Goal: Check status: Check status

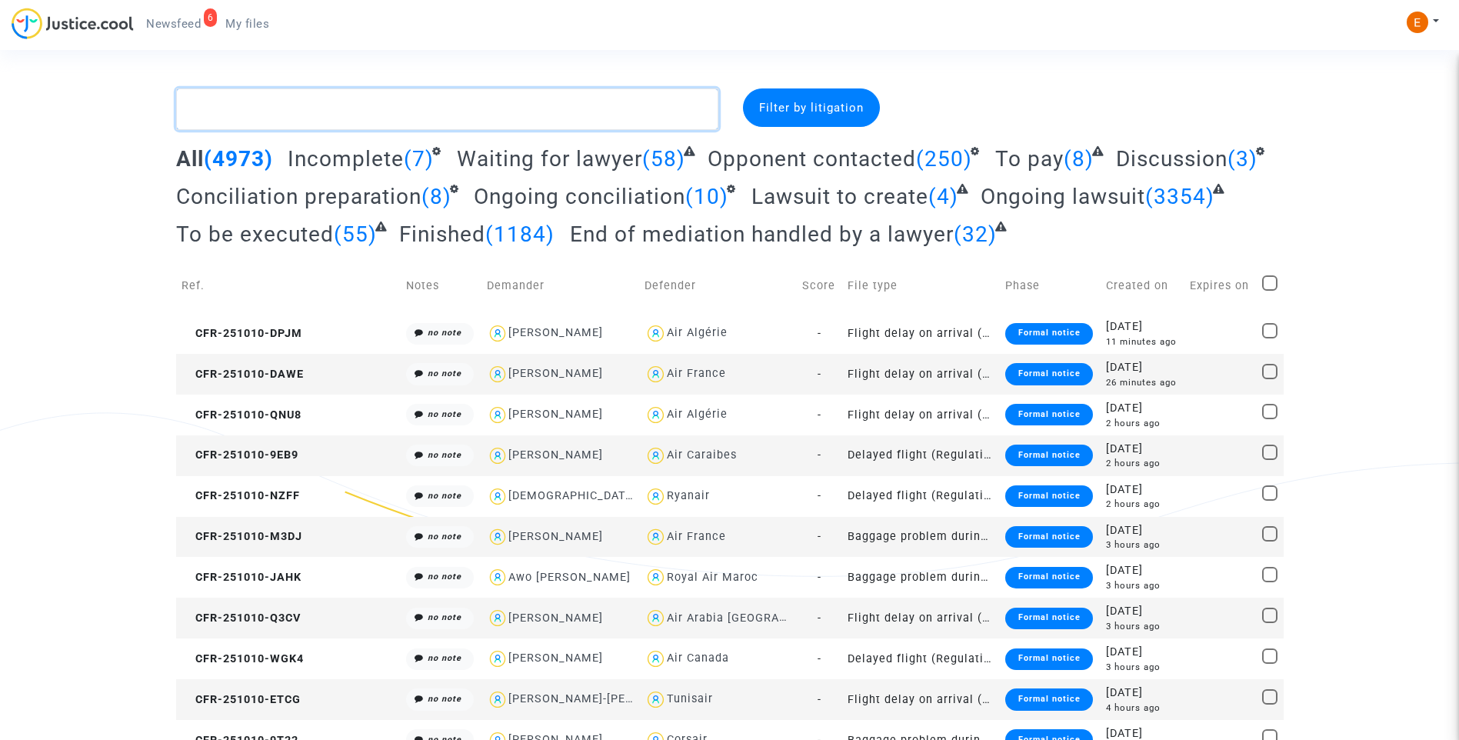
paste textarea "Belarbi"
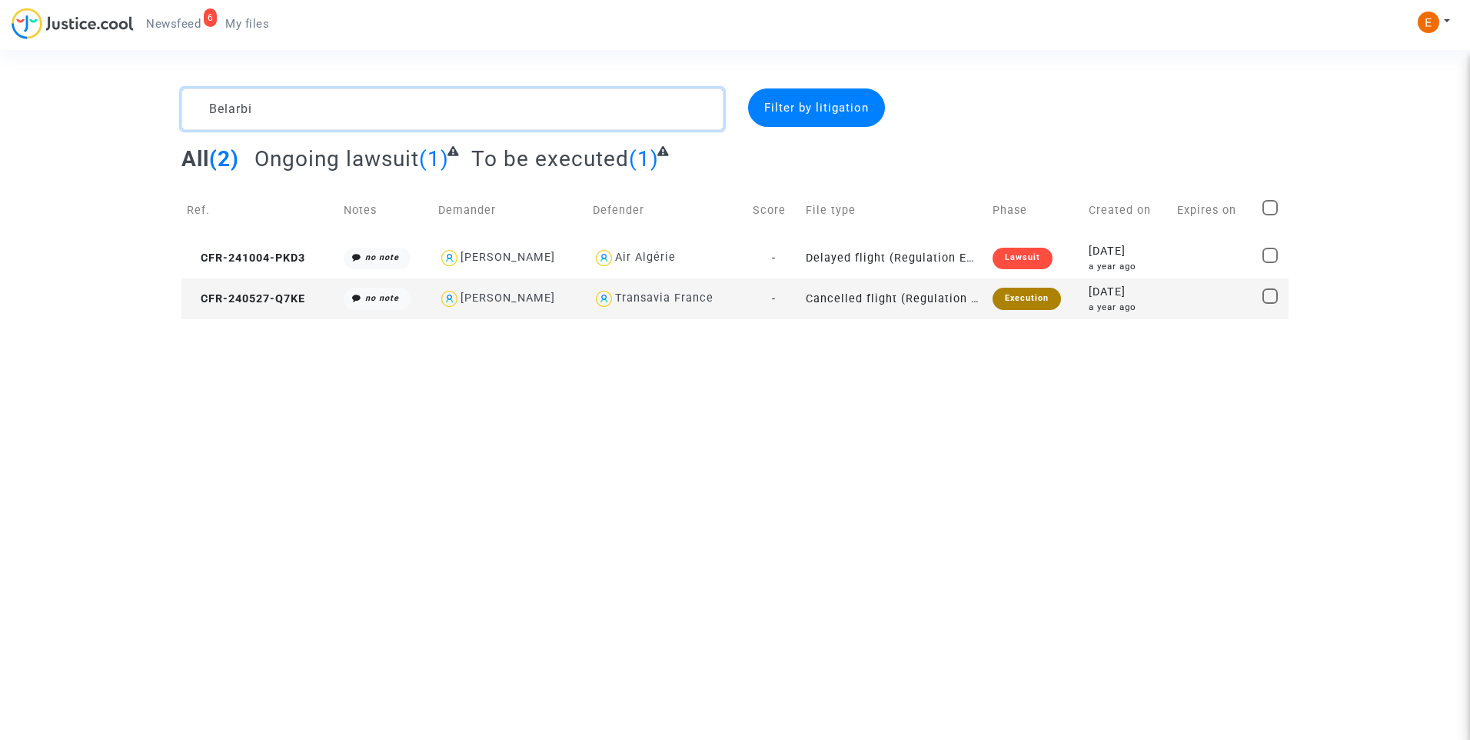
type textarea "Belarbi"
click at [1033, 301] on div "Execution" at bounding box center [1027, 299] width 68 height 22
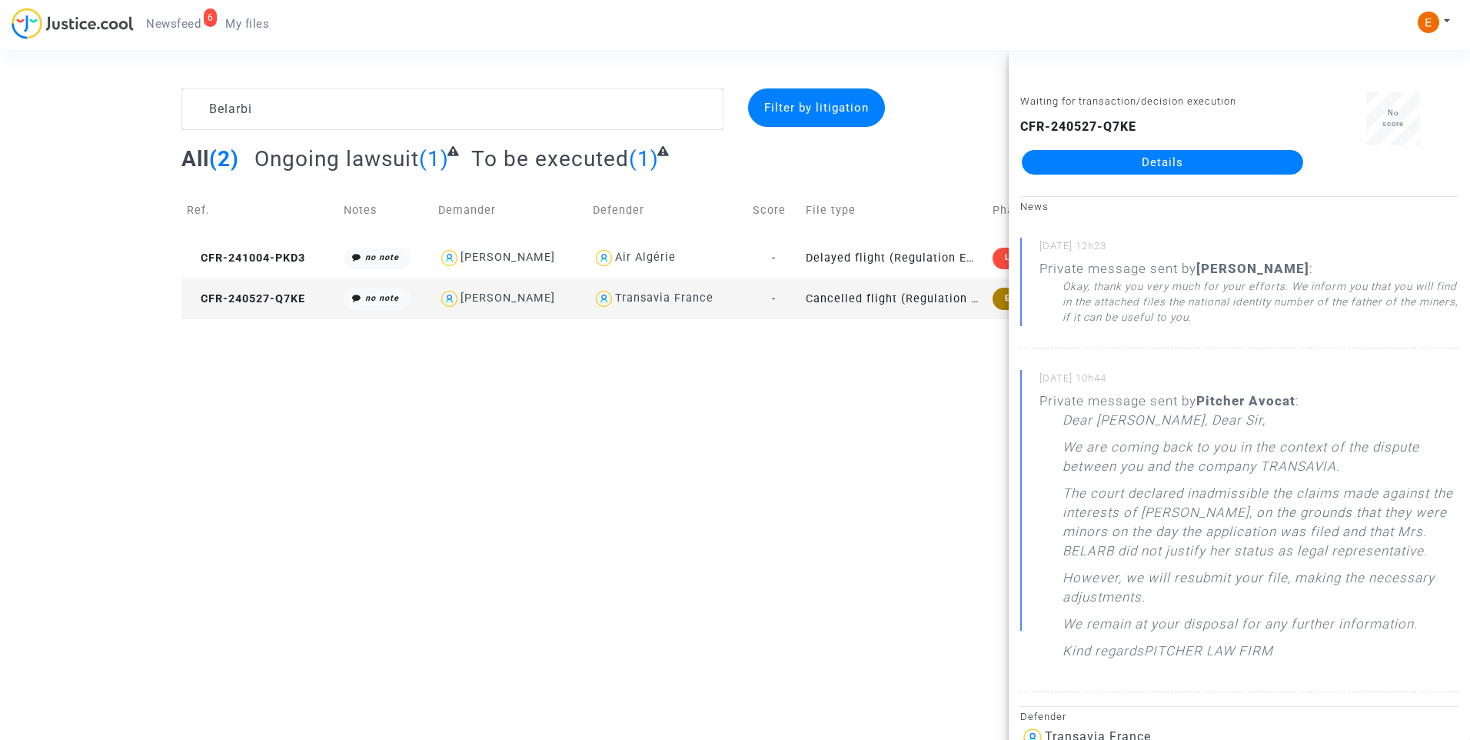
drag, startPoint x: 158, startPoint y: 22, endPoint x: 192, endPoint y: 34, distance: 36.0
click at [158, 22] on span "Newsfeed" at bounding box center [173, 24] width 55 height 14
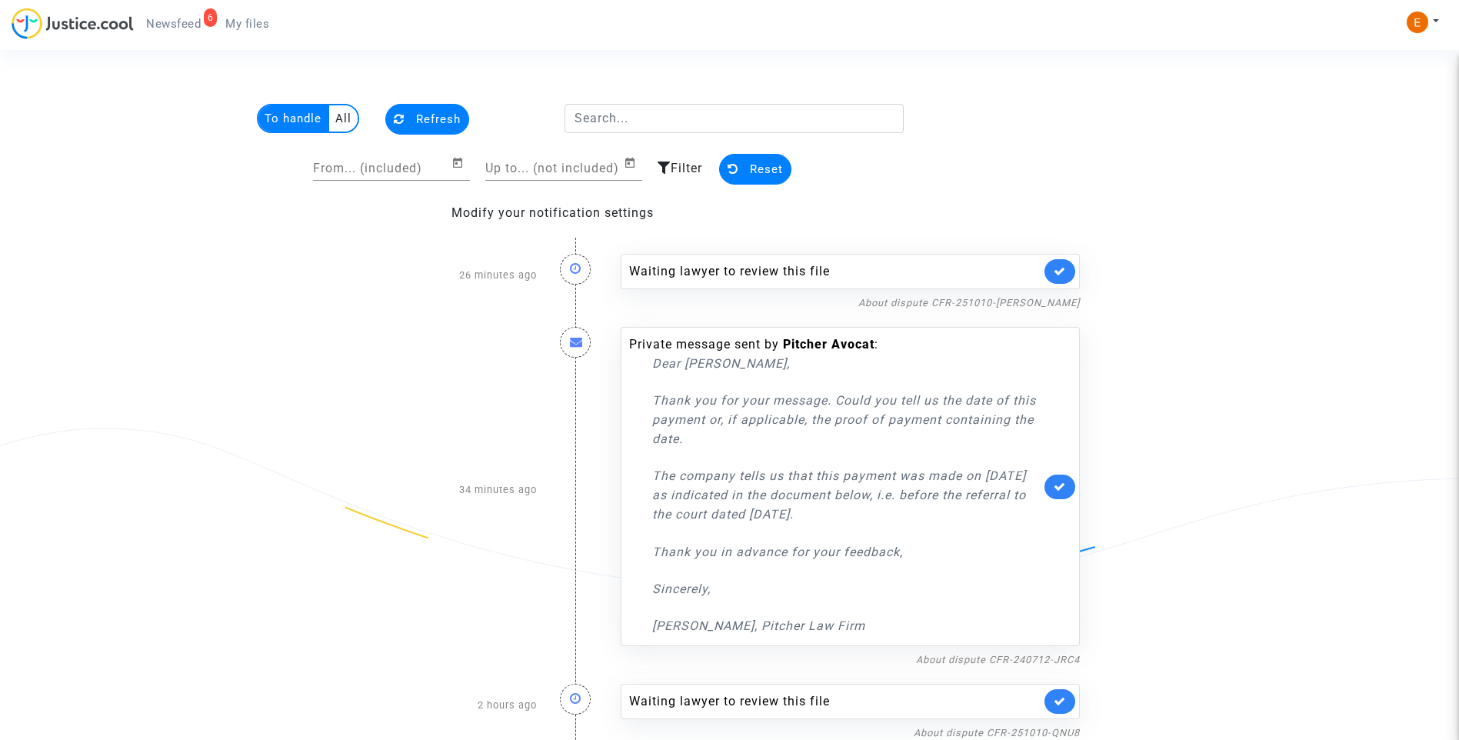
click at [1065, 265] on link at bounding box center [1059, 271] width 31 height 25
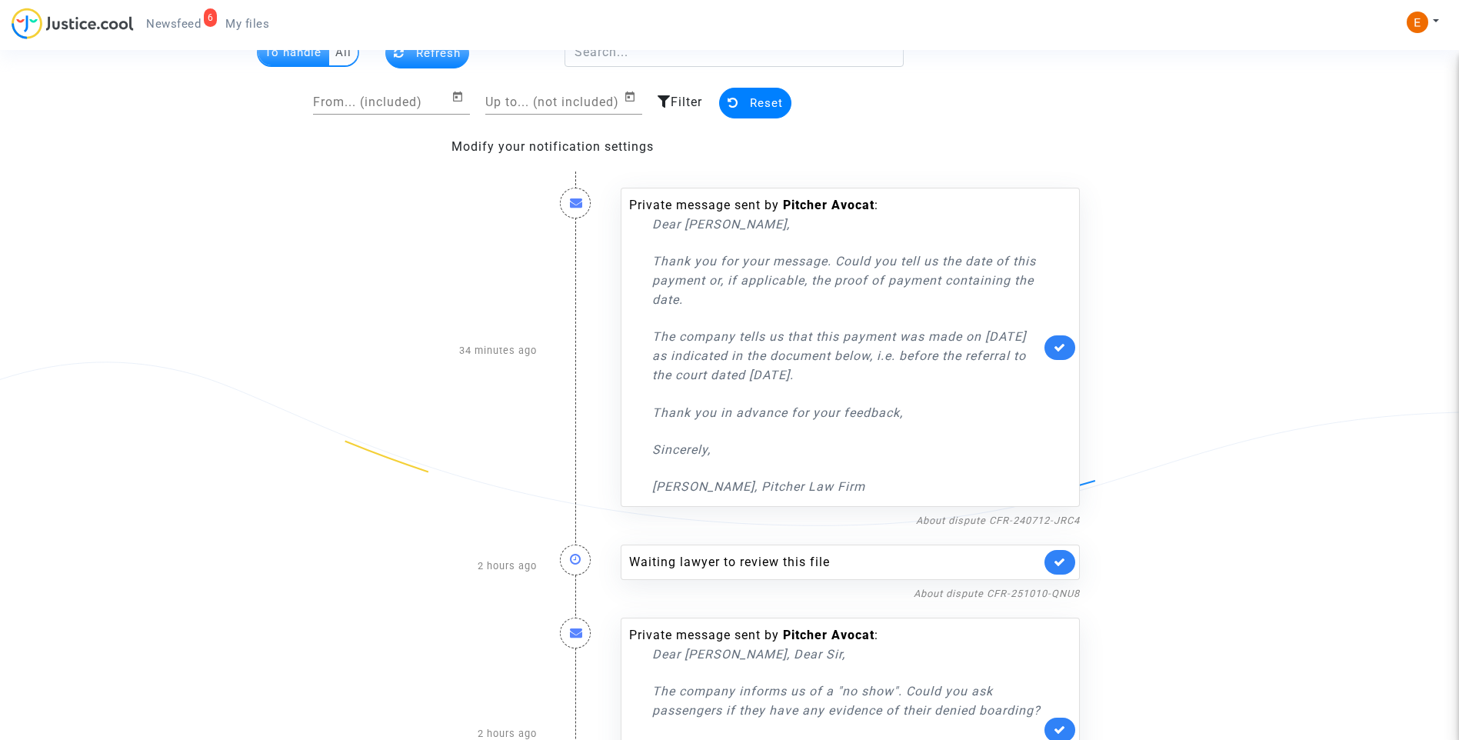
scroll to position [231, 0]
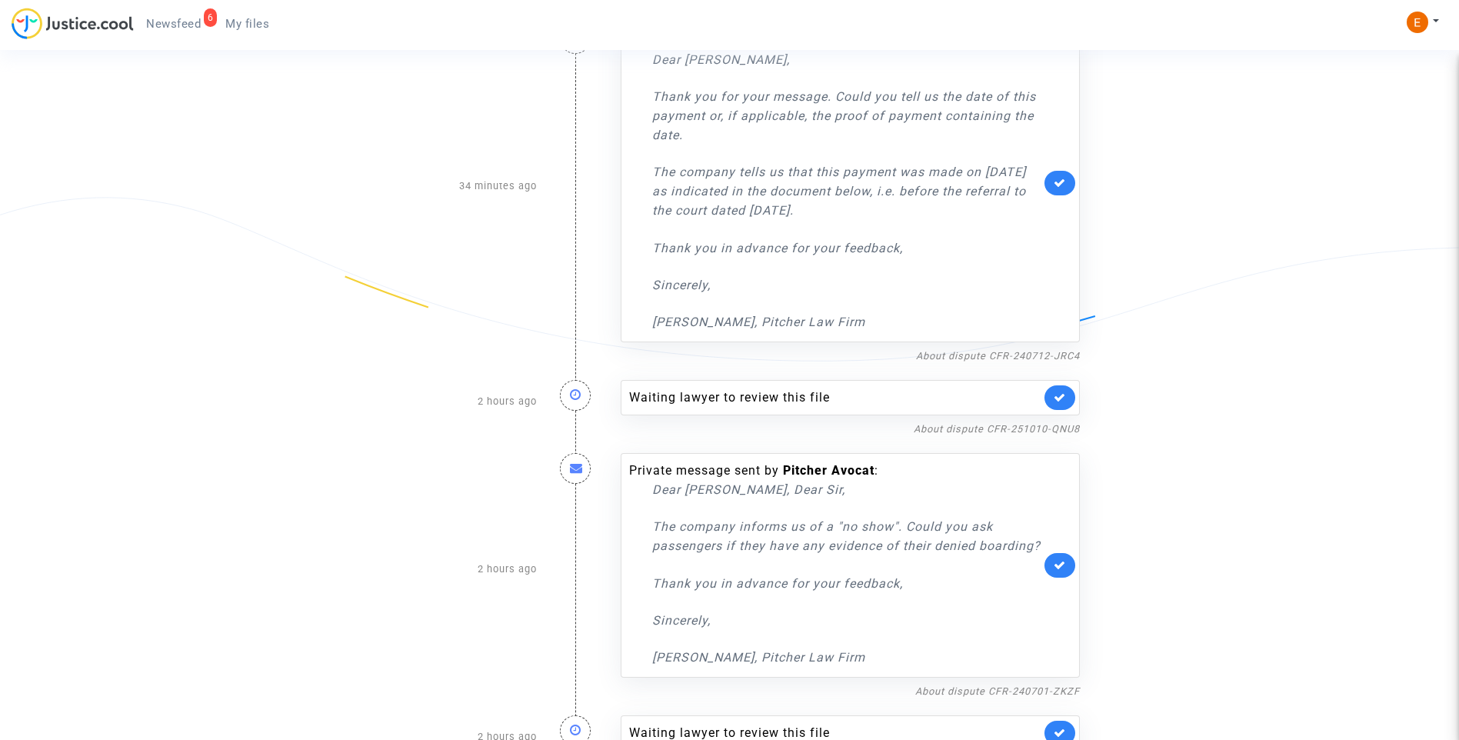
click at [1064, 394] on icon at bounding box center [1059, 397] width 12 height 12
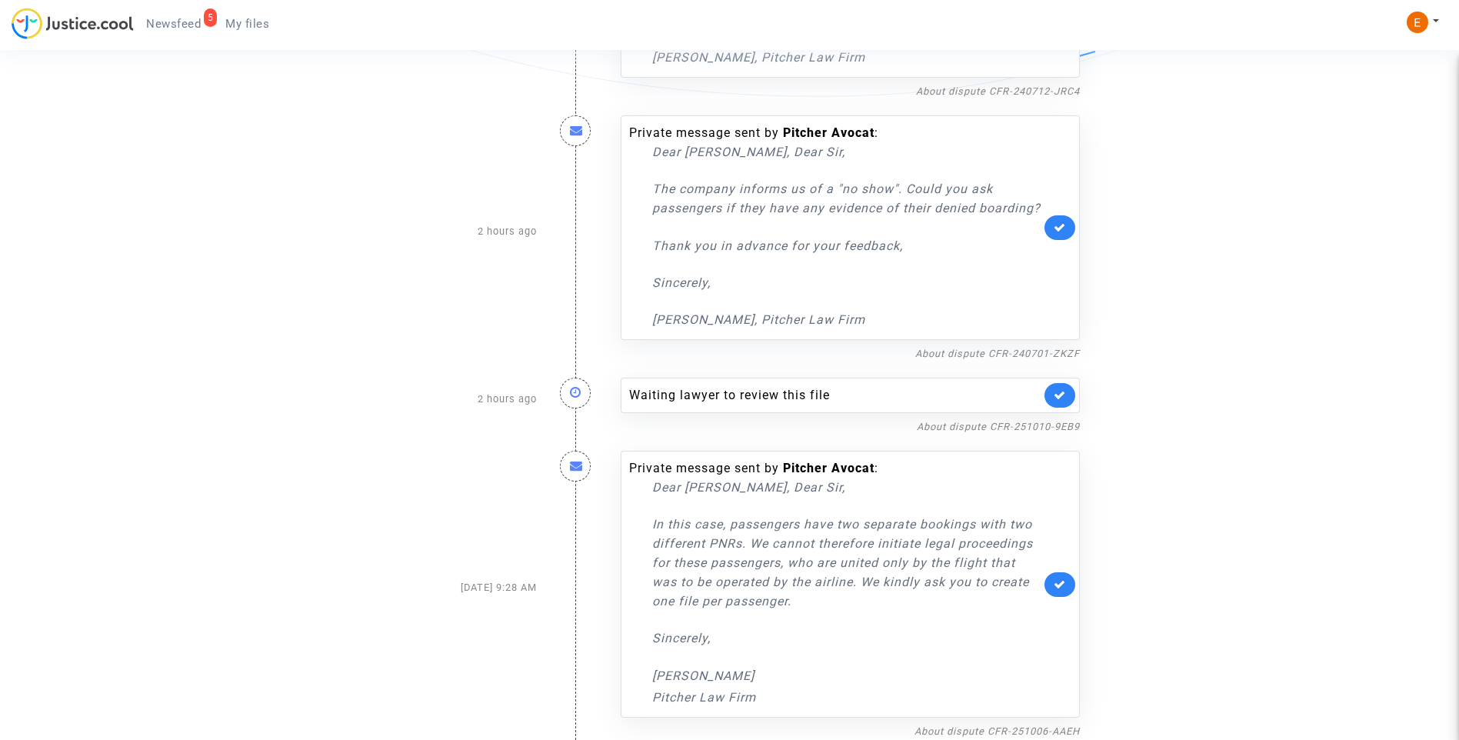
scroll to position [514, 0]
click at [1056, 399] on icon at bounding box center [1059, 395] width 12 height 12
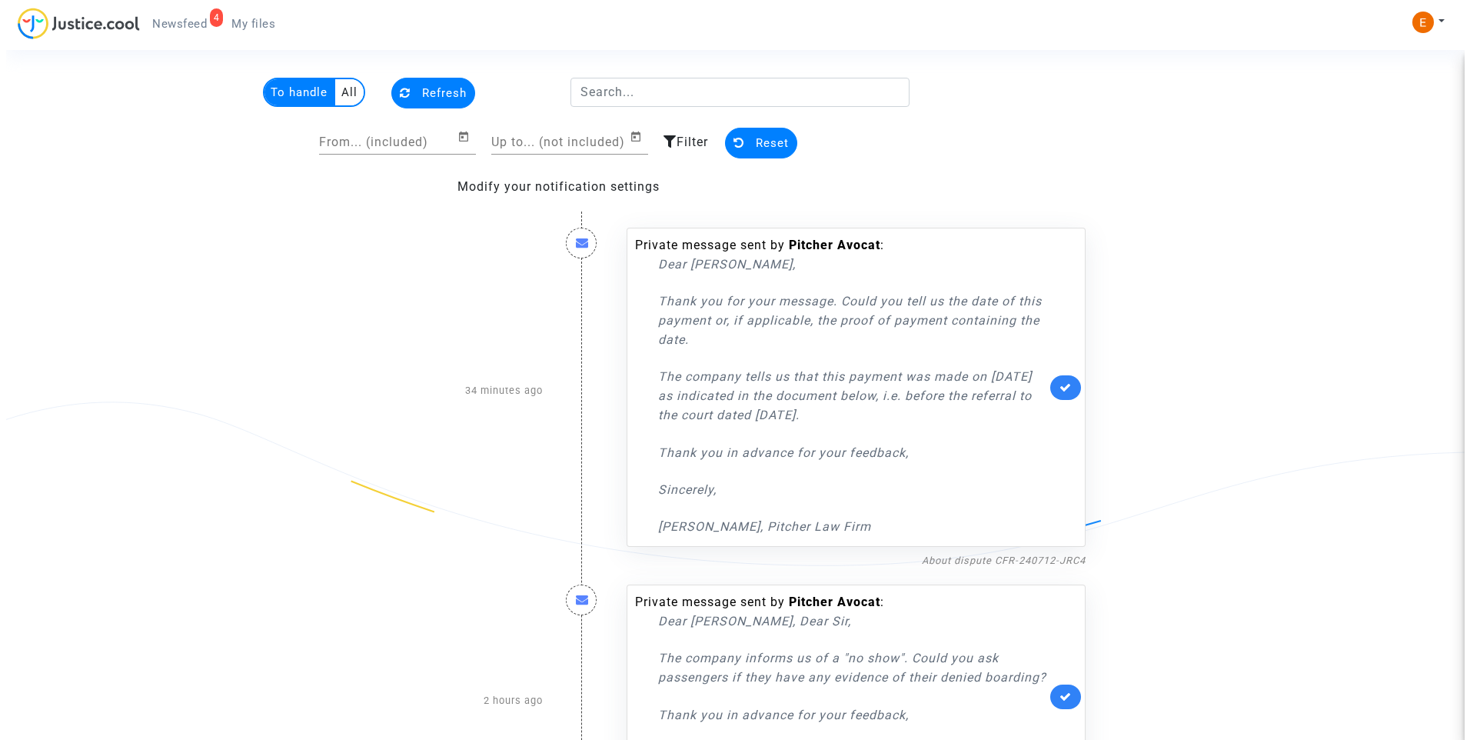
scroll to position [0, 0]
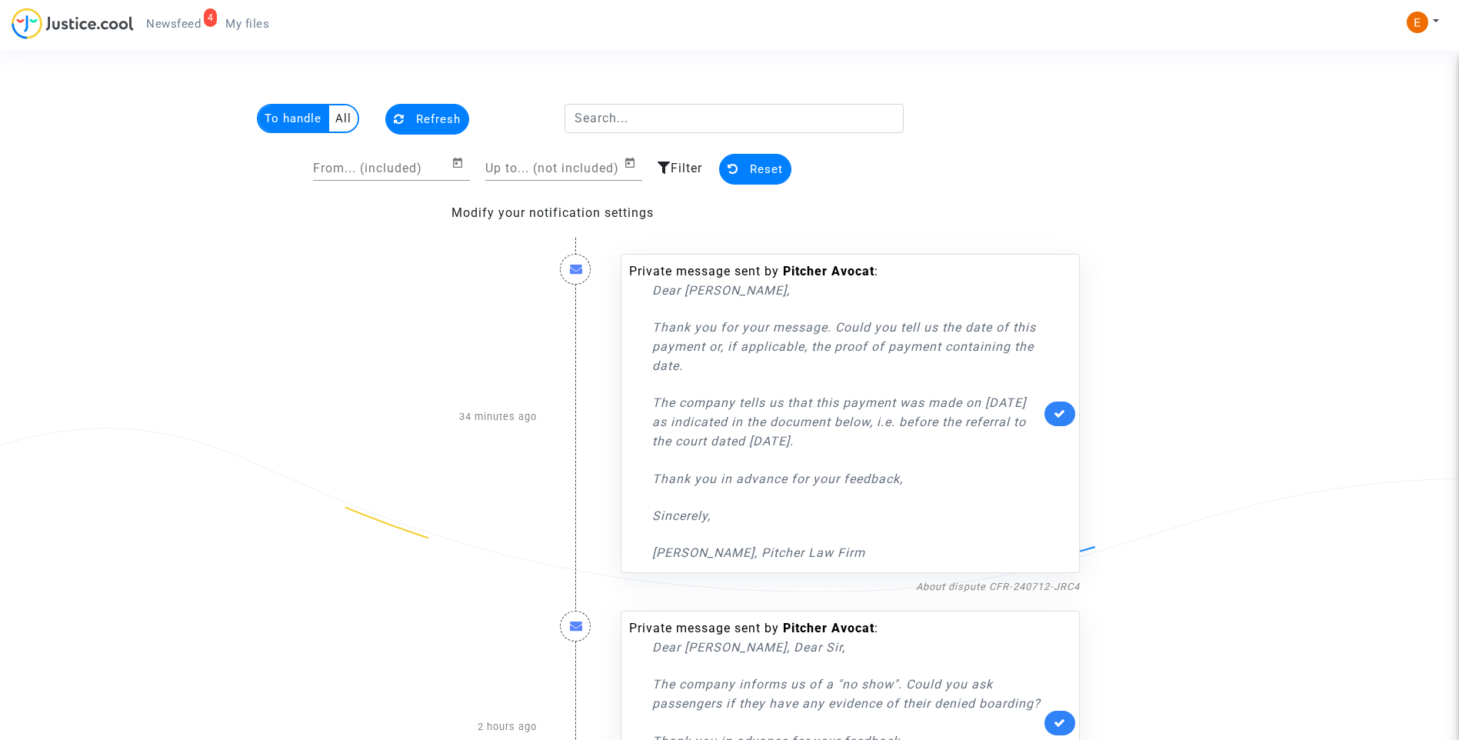
drag, startPoint x: 251, startPoint y: 25, endPoint x: 230, endPoint y: 25, distance: 21.5
click at [251, 25] on span "My files" at bounding box center [247, 24] width 44 height 14
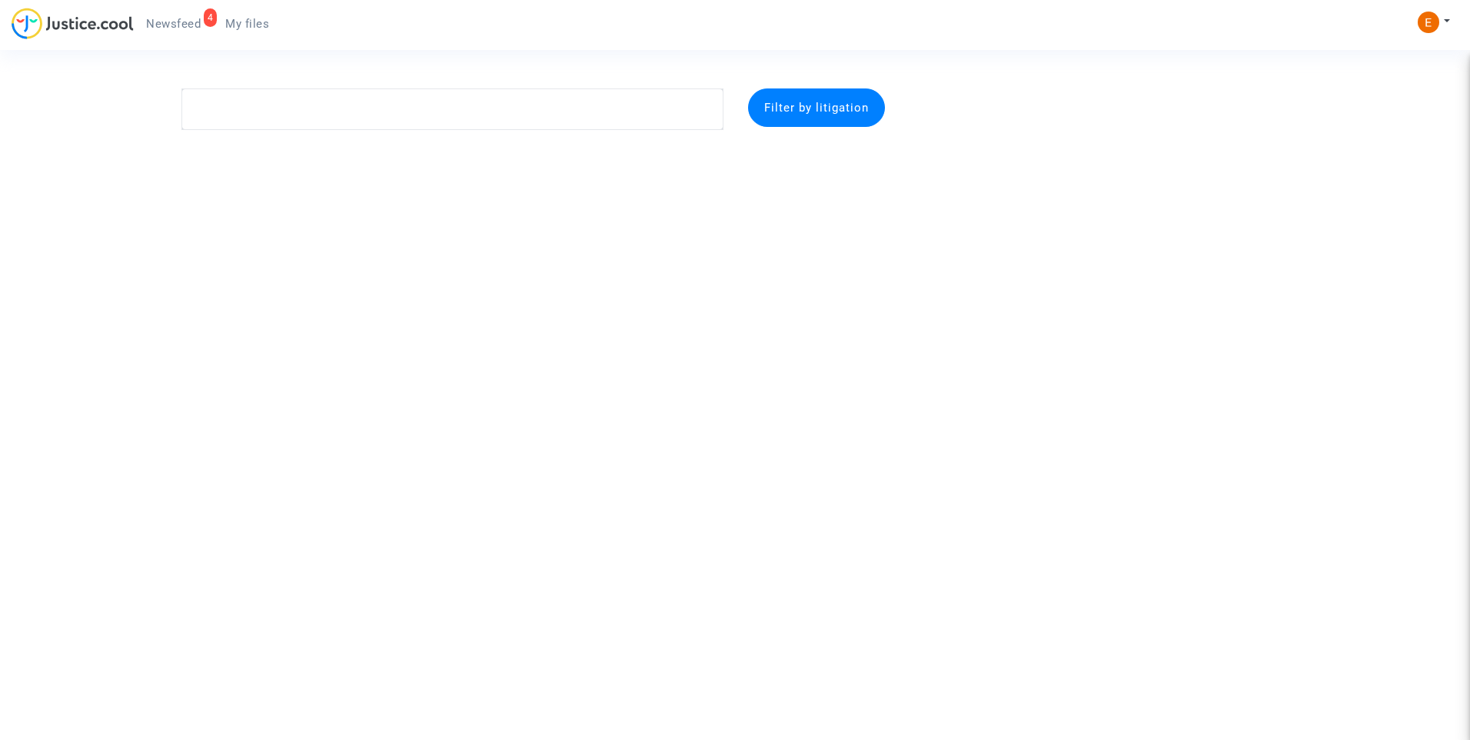
click at [181, 17] on span "Newsfeed" at bounding box center [173, 24] width 55 height 14
